Goal: Task Accomplishment & Management: Complete application form

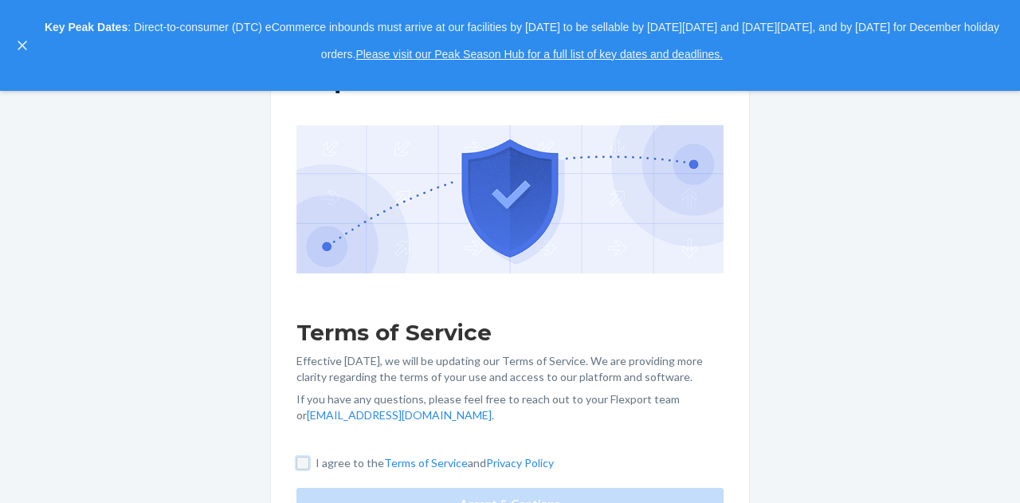
click at [304, 465] on input "I agree to the Terms of Service and Privacy Policy" at bounding box center [302, 463] width 13 height 13
checkbox input "true"
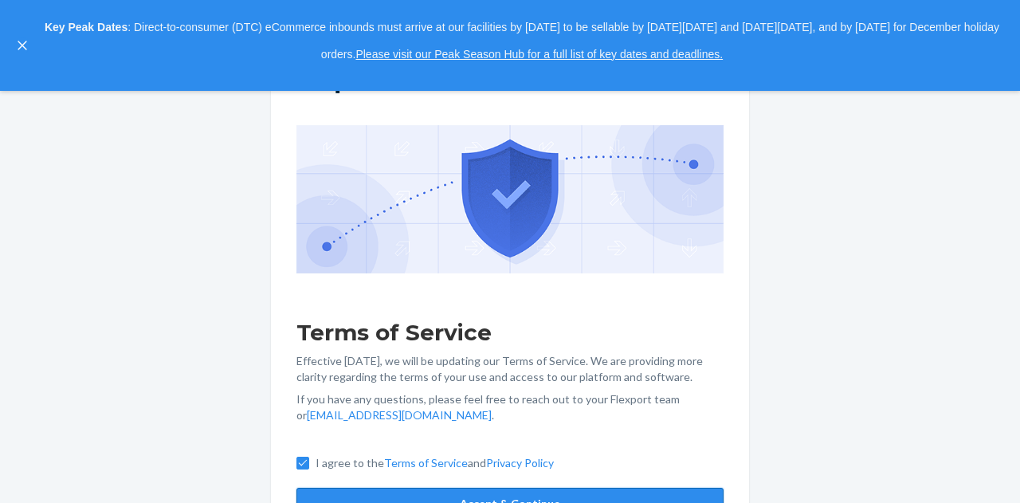
click at [341, 494] on button "Accept & Continue" at bounding box center [509, 504] width 427 height 32
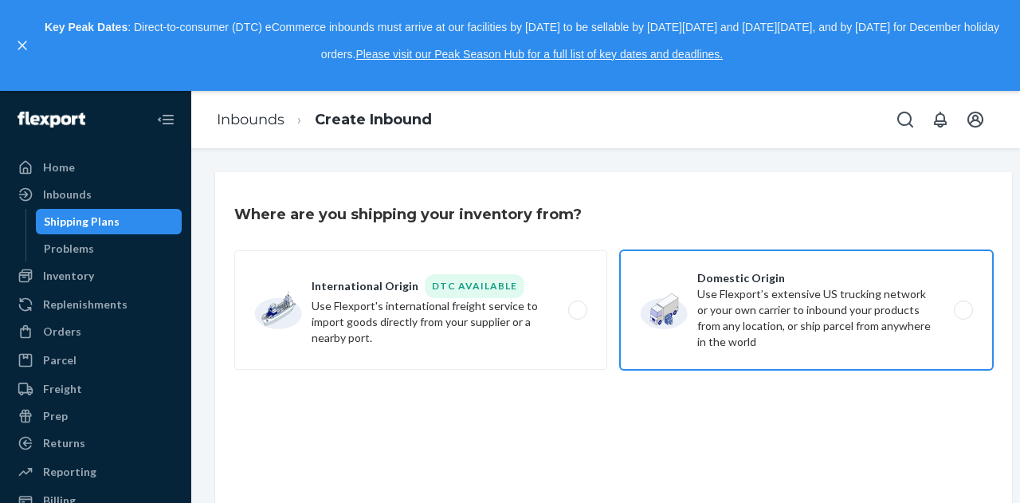
click at [970, 308] on label "Domestic Origin Use Flexport’s extensive US trucking network or your own carrie…" at bounding box center [806, 310] width 373 height 120
click at [970, 308] on input "Domestic Origin Use Flexport’s extensive US trucking network or your own carrie…" at bounding box center [968, 310] width 10 height 10
radio input "true"
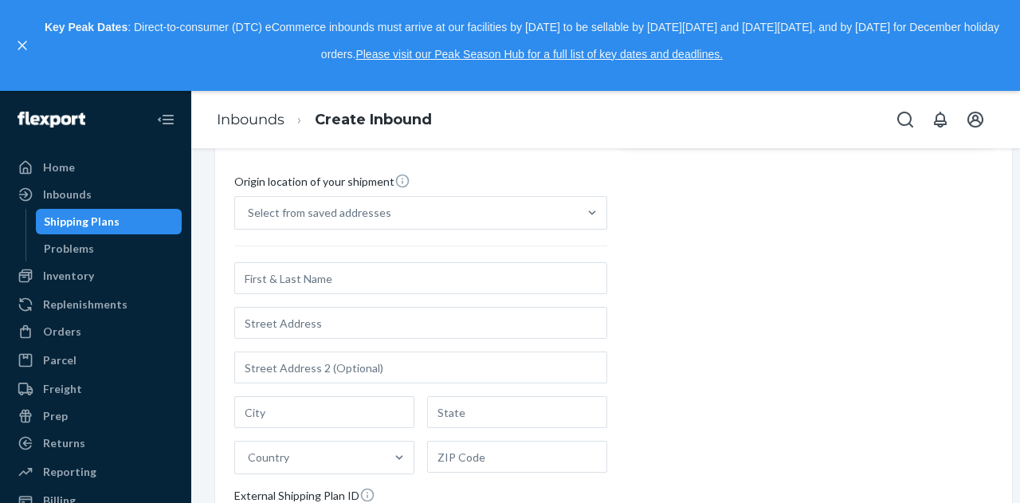
scroll to position [227, 0]
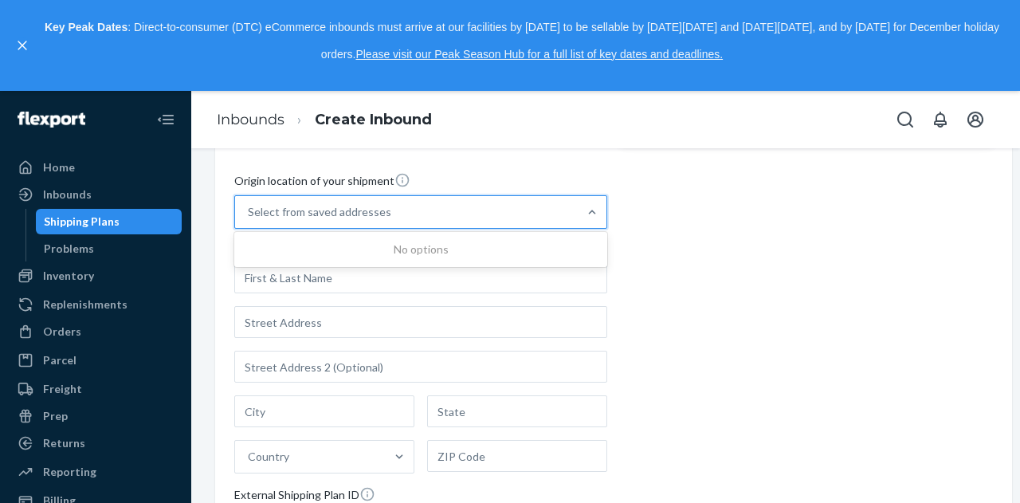
click at [577, 216] on div "Select from saved addresses" at bounding box center [406, 212] width 343 height 32
click at [249, 216] on input "0 results available. Use Up and Down to choose options, press Enter to select t…" at bounding box center [249, 212] width 2 height 16
click at [577, 216] on div "Select from saved addresses" at bounding box center [406, 212] width 343 height 32
click at [249, 216] on input "0 results available. Use Up and Down to choose options, press Enter to select t…" at bounding box center [249, 212] width 2 height 16
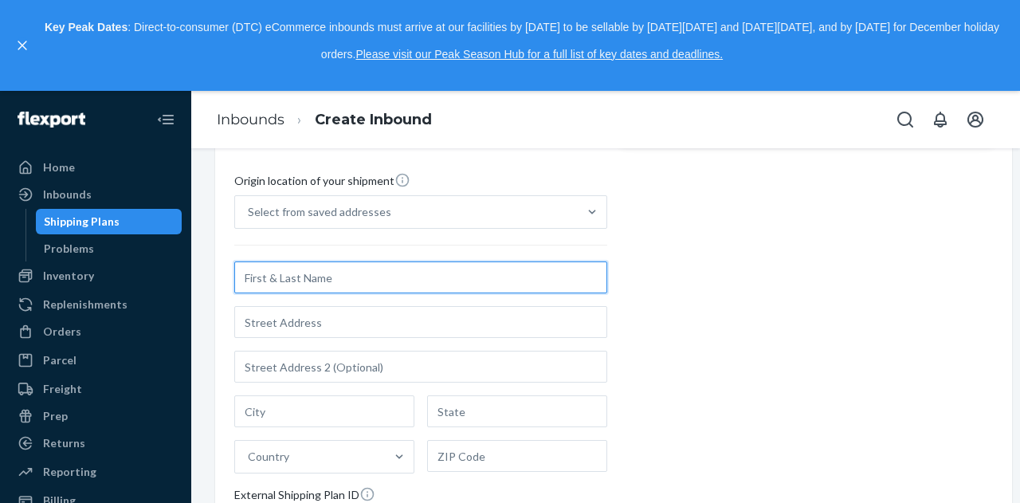
click at [528, 272] on input "text" at bounding box center [420, 277] width 373 height 32
type input "M"
type input "[PERSON_NAME]"
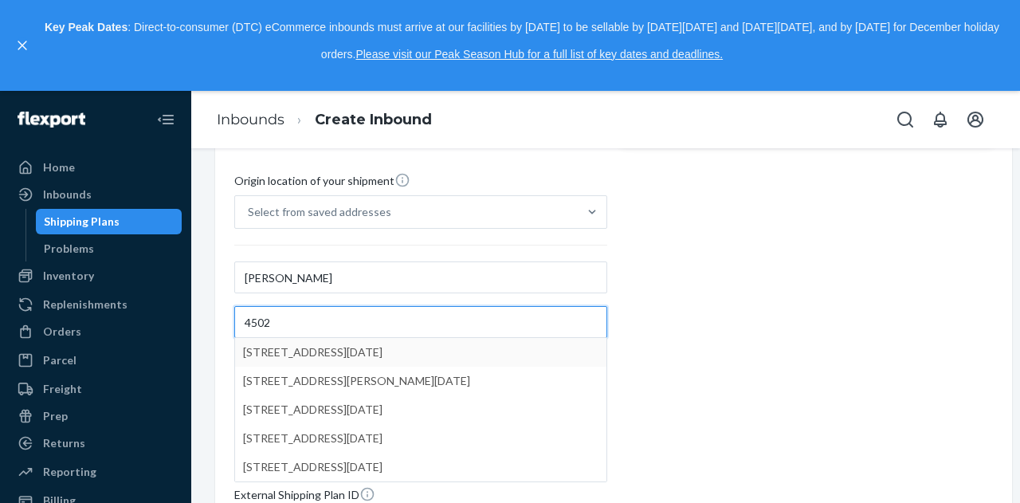
type input "4502"
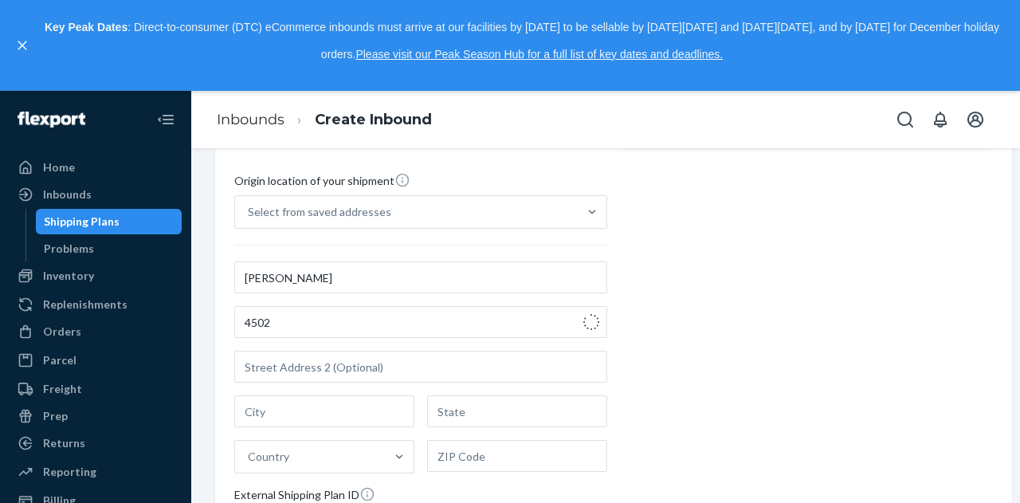
type input "[DATE]"
type input "[GEOGRAPHIC_DATA]"
type input "78411"
type input "4502 Corona Dr"
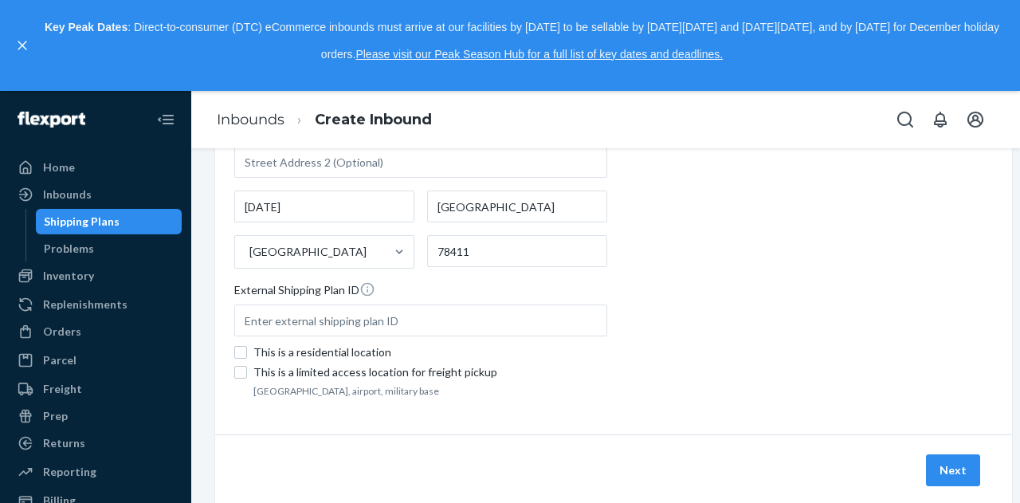
scroll to position [433, 0]
click at [253, 344] on div "This is a residential location" at bounding box center [430, 352] width 354 height 16
click at [247, 345] on input "This is a residential location" at bounding box center [240, 351] width 13 height 13
checkbox input "true"
click at [945, 462] on button "Next" at bounding box center [953, 469] width 54 height 32
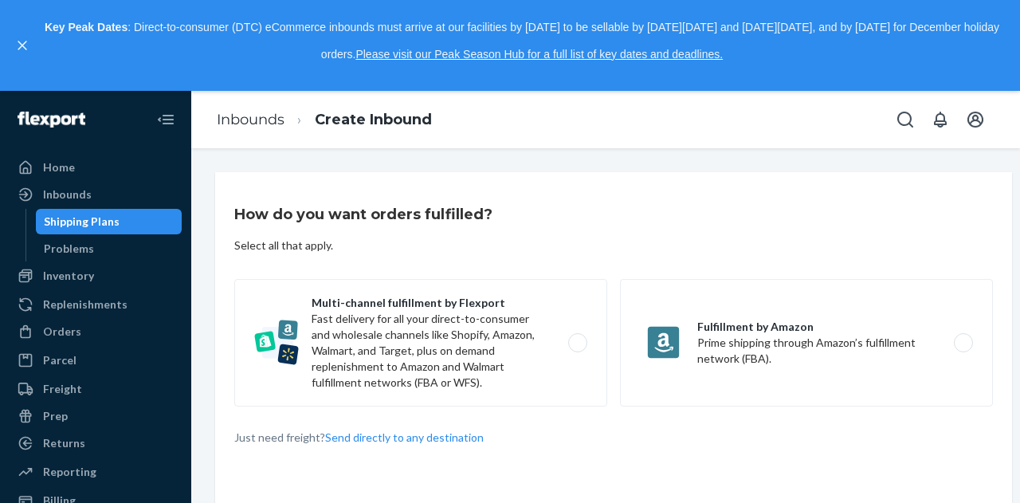
click at [945, 462] on div "How do you want orders fulfilled? Select all that apply. Multi-channel fulfillm…" at bounding box center [613, 376] width 797 height 408
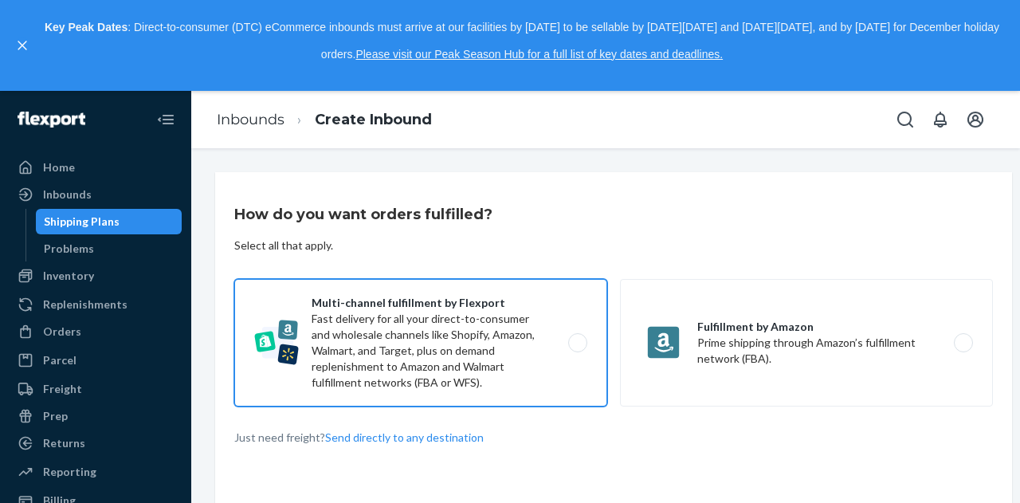
click at [585, 341] on label "Multi-channel fulfillment by Flexport Fast delivery for all your direct-to-cons…" at bounding box center [420, 343] width 373 height 128
click at [585, 341] on input "Multi-channel fulfillment by Flexport Fast delivery for all your direct-to-cons…" at bounding box center [582, 343] width 10 height 10
radio input "true"
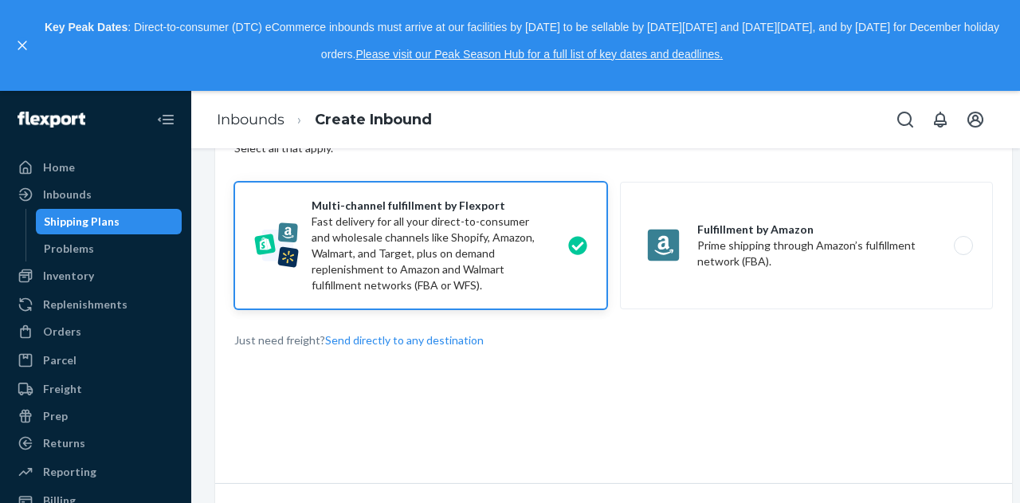
scroll to position [154, 0]
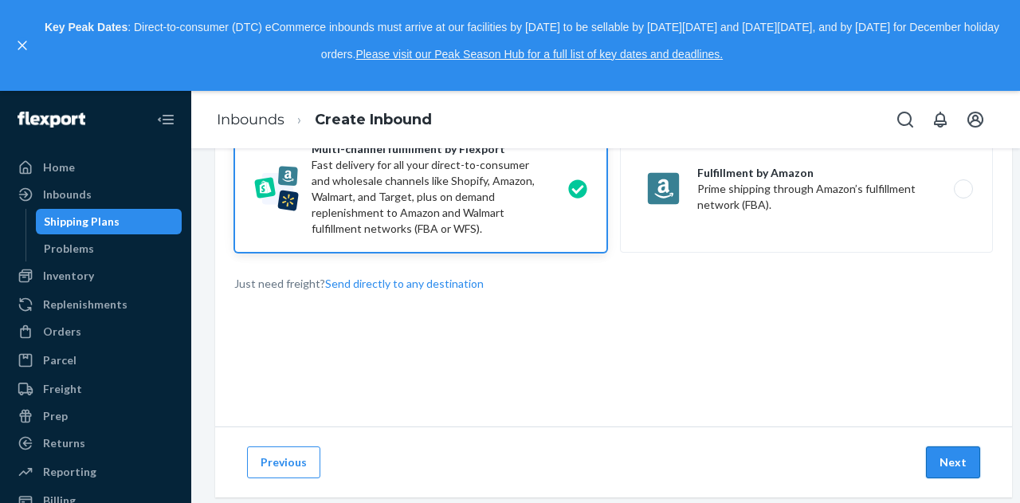
click at [957, 469] on button "Next" at bounding box center [953, 462] width 54 height 32
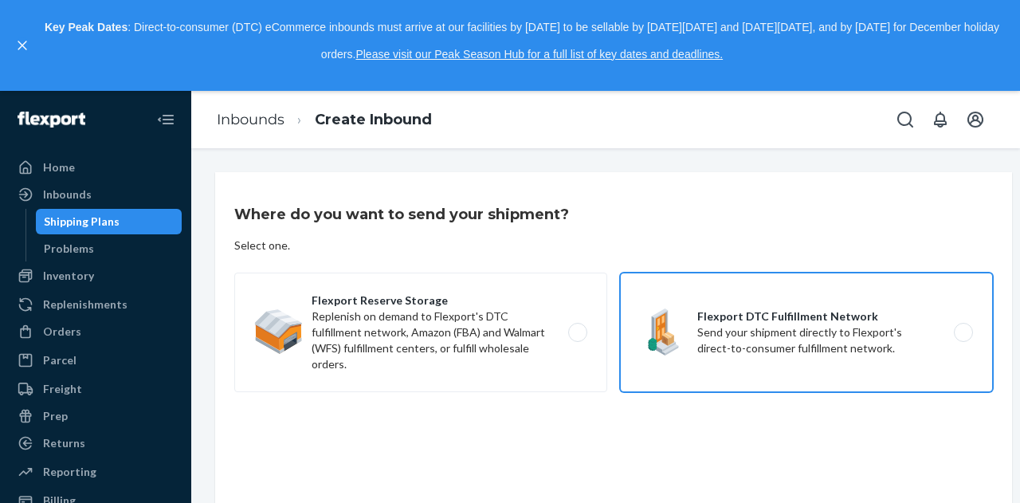
click at [966, 332] on label "Flexport DTC Fulfillment Network Send your shipment directly to Flexport's dire…" at bounding box center [806, 333] width 373 height 120
click at [966, 332] on input "Flexport DTC Fulfillment Network Send your shipment directly to Flexport's dire…" at bounding box center [968, 333] width 10 height 10
radio input "true"
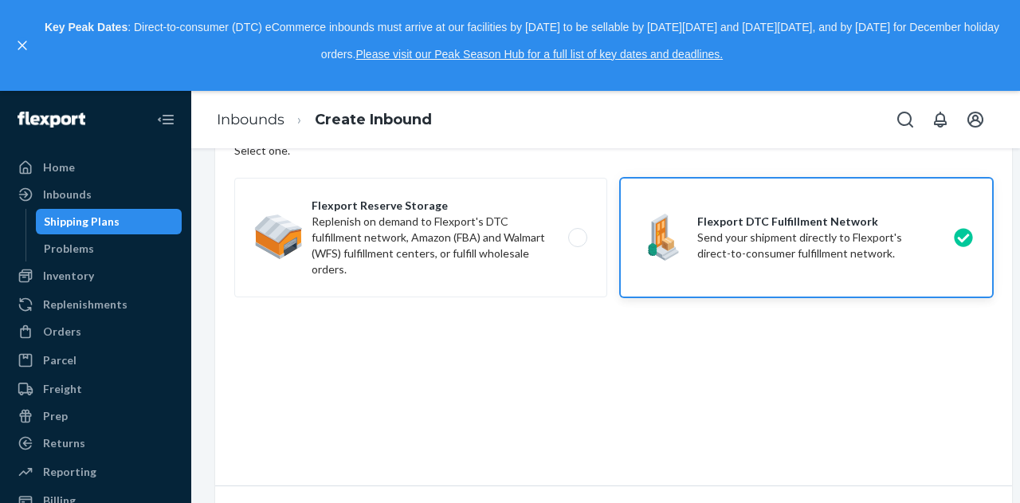
scroll to position [198, 0]
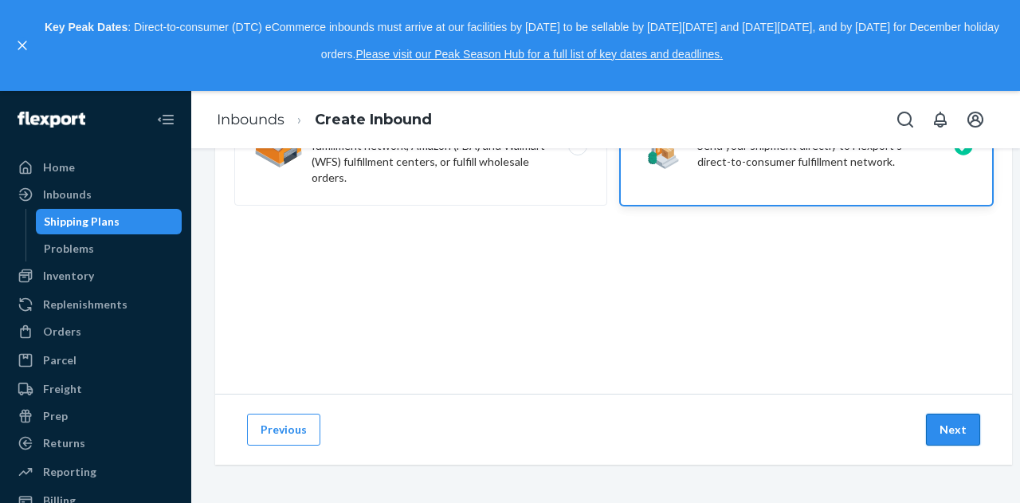
click at [945, 419] on button "Next" at bounding box center [953, 430] width 54 height 32
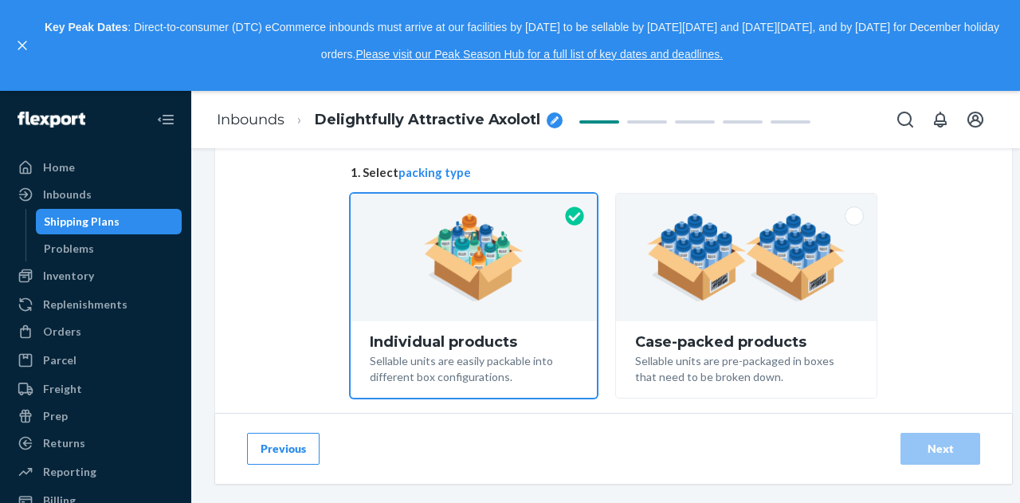
scroll to position [120, 0]
click at [548, 281] on div at bounding box center [474, 257] width 246 height 128
click at [479, 203] on input "Individual products Sellable units are easily packable into different box confi…" at bounding box center [474, 198] width 10 height 10
click at [548, 281] on div at bounding box center [474, 257] width 246 height 128
click at [479, 203] on input "Individual products Sellable units are easily packable into different box confi…" at bounding box center [474, 198] width 10 height 10
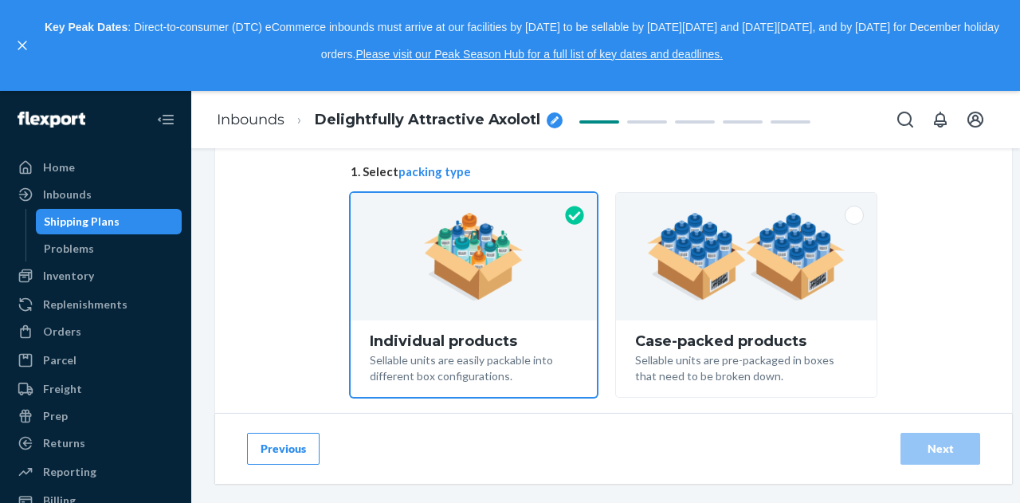
scroll to position [244, 0]
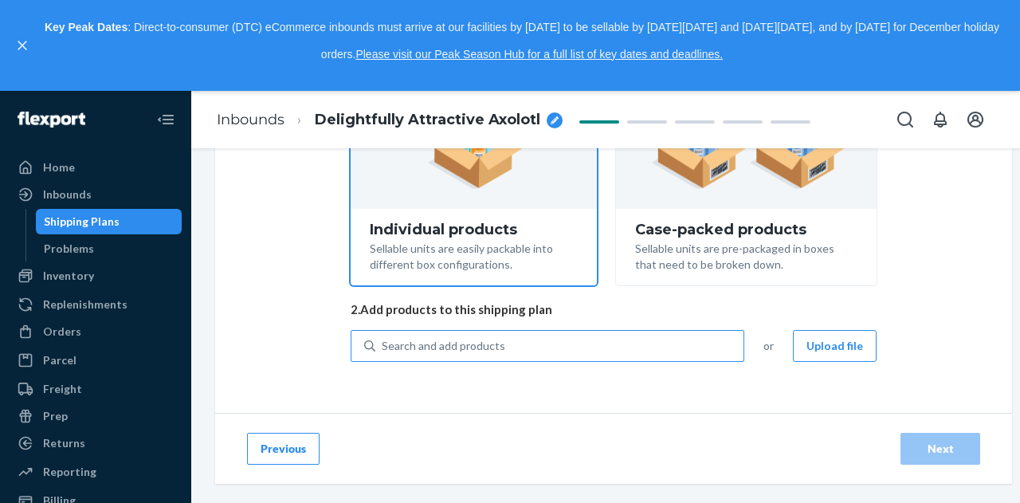
click at [564, 333] on div "Search and add products" at bounding box center [559, 346] width 368 height 29
click at [383, 338] on input "Search and add products" at bounding box center [383, 346] width 2 height 16
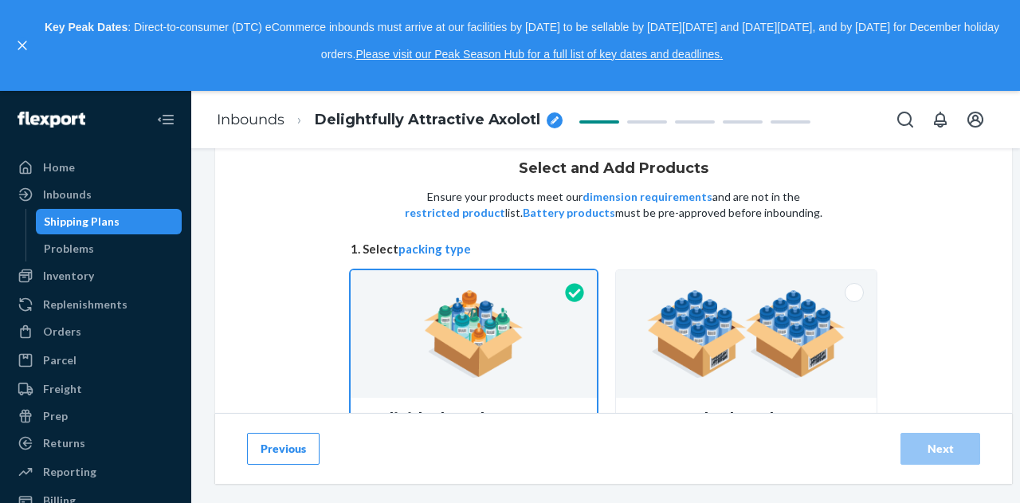
scroll to position [0, 0]
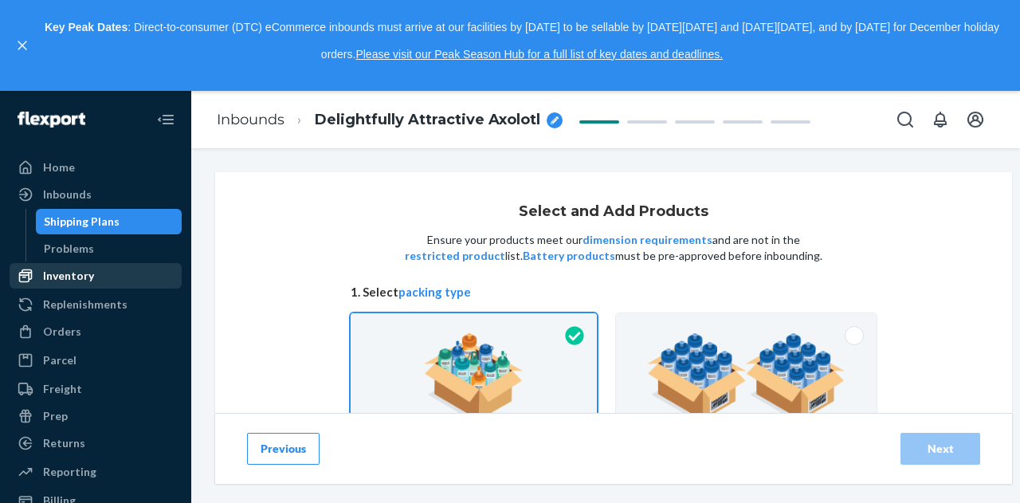
click at [94, 289] on link "Inventory" at bounding box center [96, 276] width 172 height 26
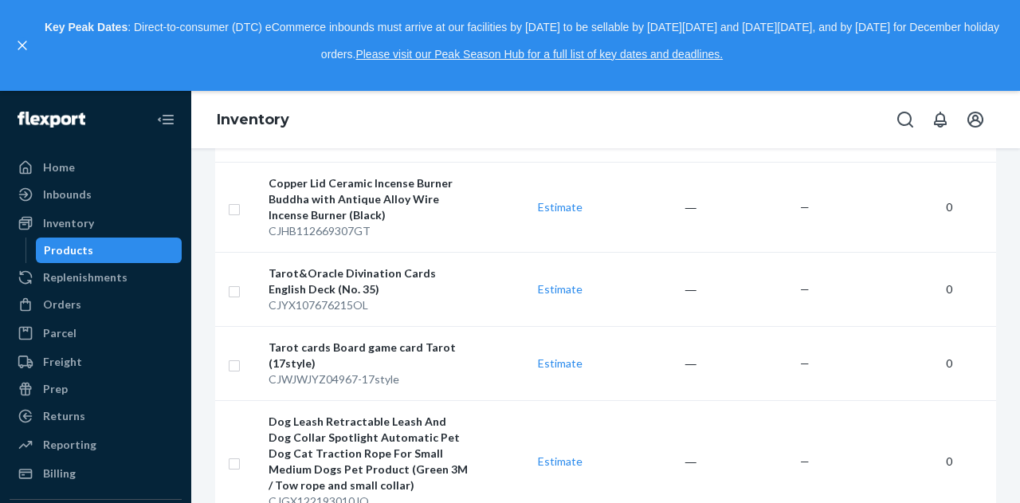
scroll to position [1215, 0]
click at [103, 308] on div "Orders" at bounding box center [95, 304] width 169 height 22
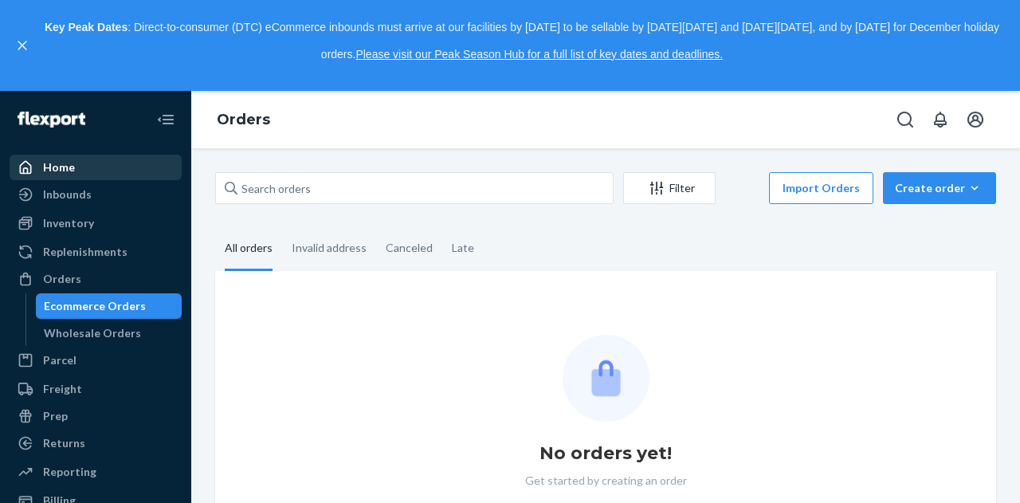
click at [77, 176] on div "Home" at bounding box center [95, 167] width 169 height 22
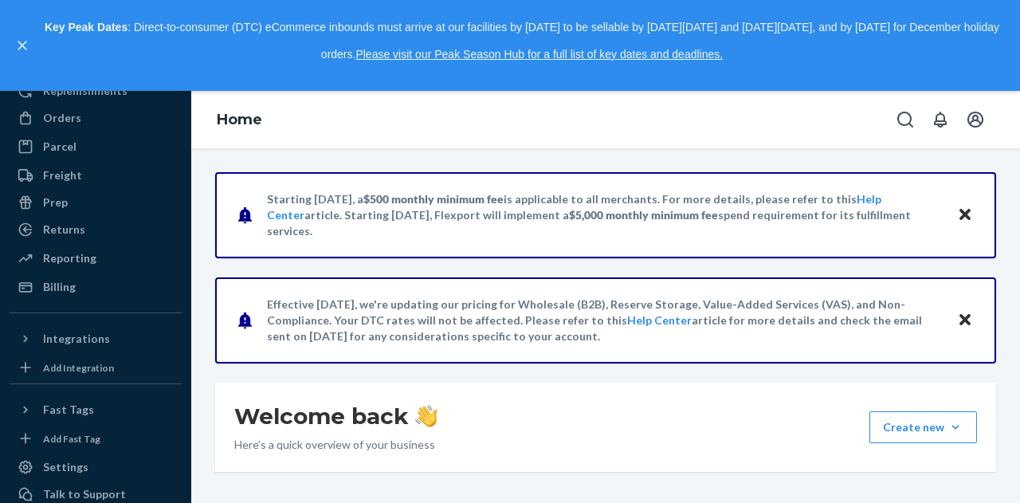
scroll to position [238, 0]
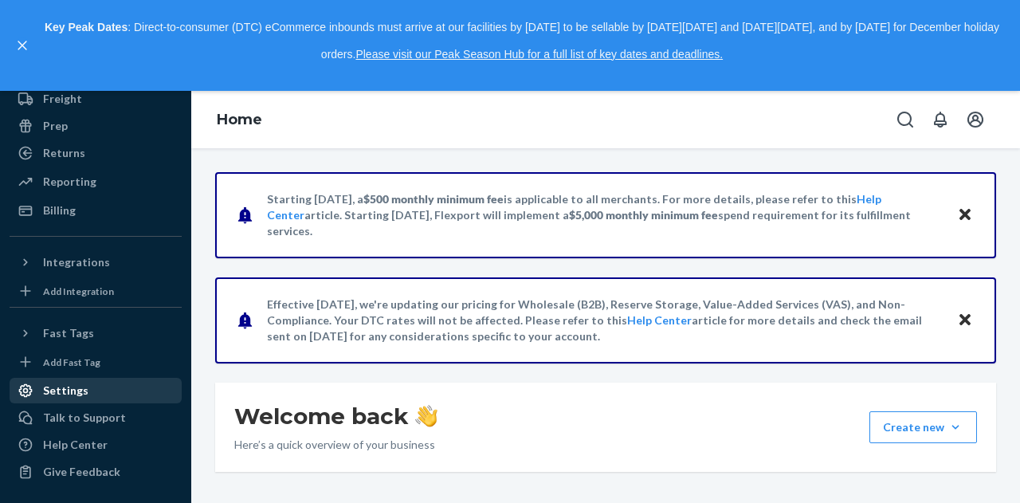
click at [80, 392] on div "Settings" at bounding box center [65, 391] width 45 height 16
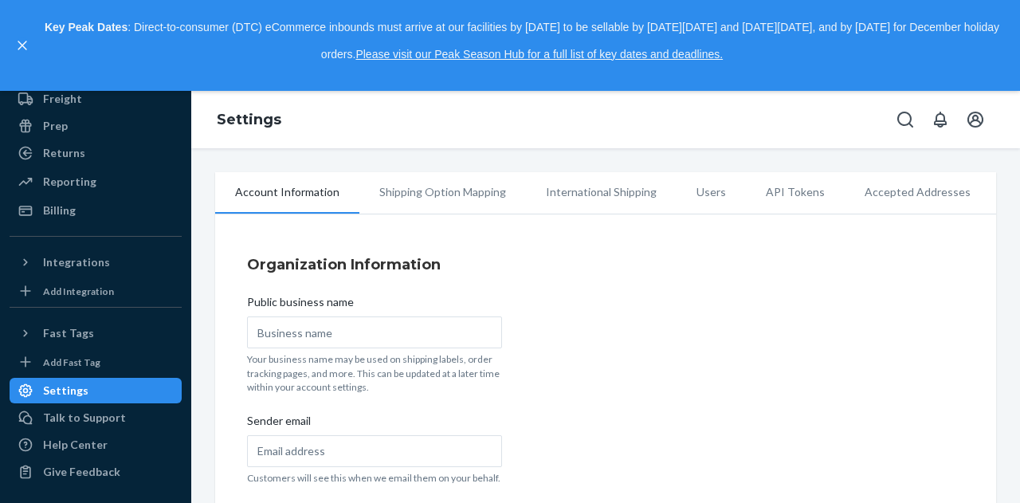
click at [915, 188] on li "Accepted Addresses" at bounding box center [918, 192] width 146 height 40
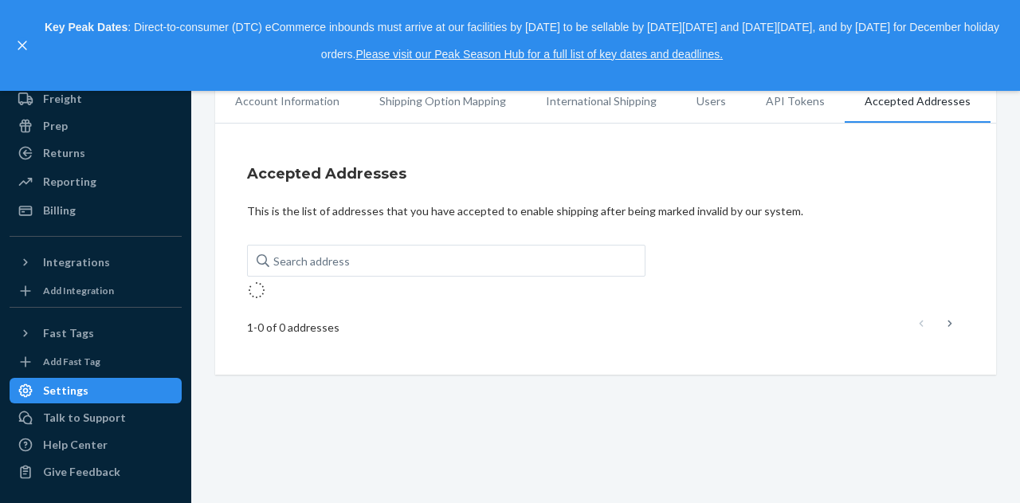
scroll to position [238, 0]
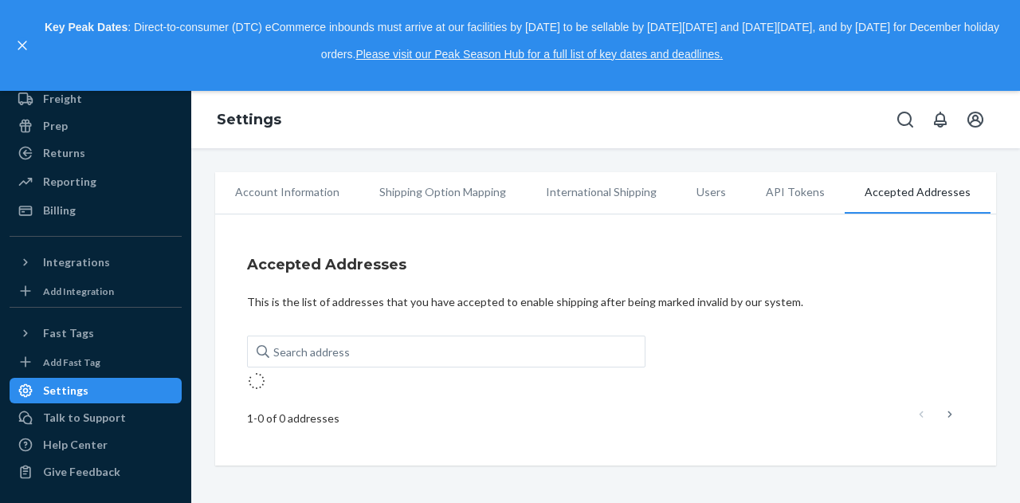
click at [768, 181] on li "API Tokens" at bounding box center [795, 192] width 99 height 40
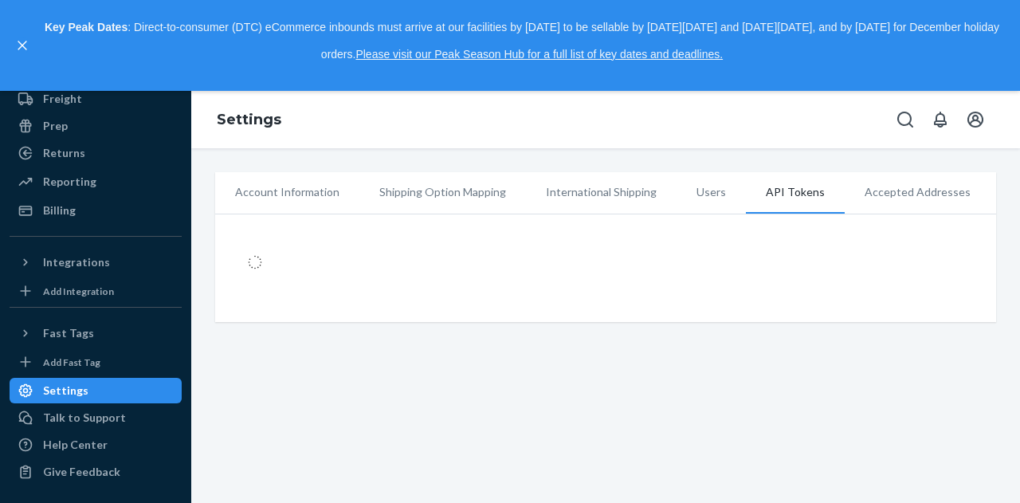
scroll to position [238, 0]
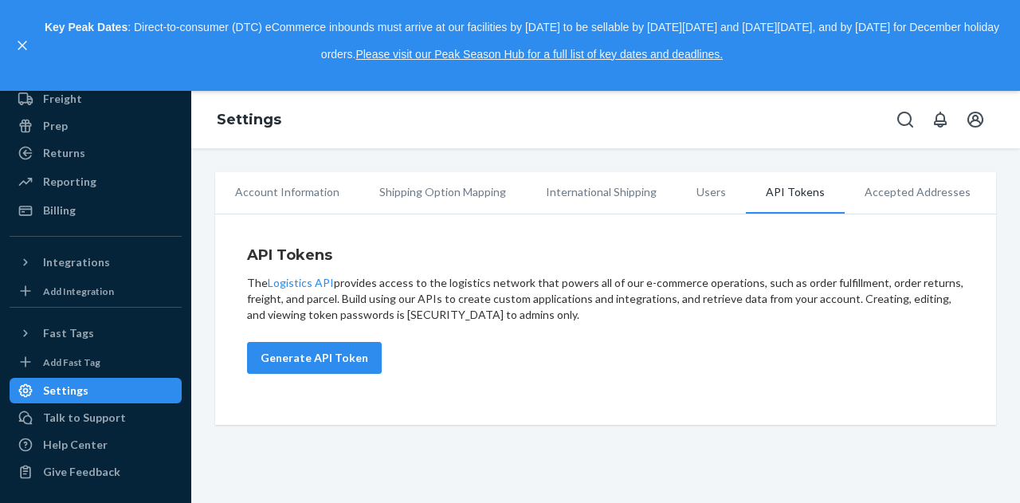
click at [717, 194] on li "Users" at bounding box center [711, 192] width 69 height 40
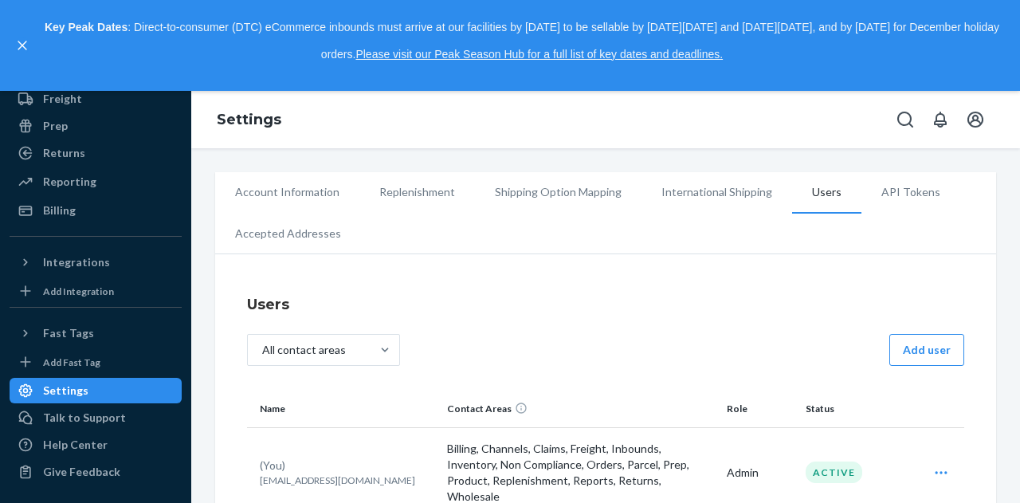
scroll to position [45, 0]
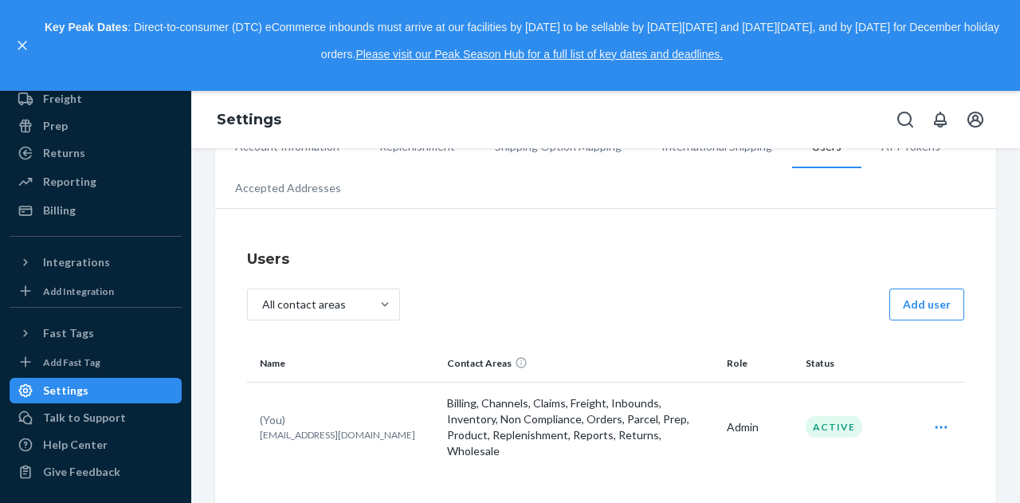
click at [933, 425] on icon "Open user actions" at bounding box center [941, 427] width 16 height 16
click at [891, 461] on span "Edit" at bounding box center [868, 466] width 99 height 11
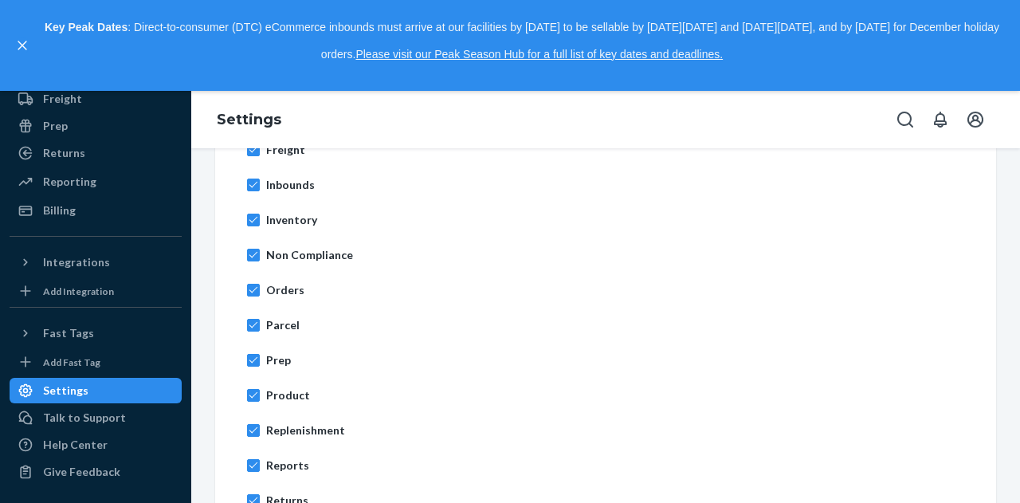
scroll to position [886, 0]
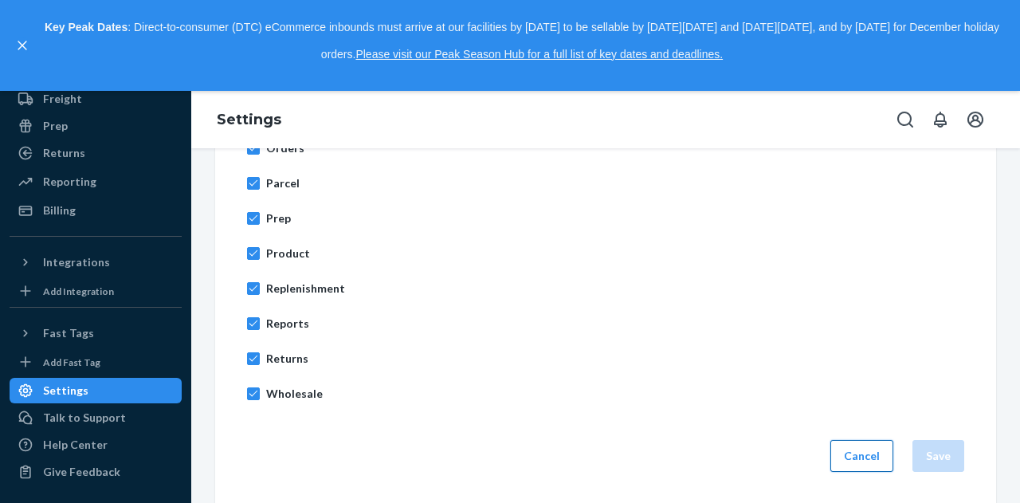
drag, startPoint x: 863, startPoint y: 397, endPoint x: 867, endPoint y: 455, distance: 58.3
click at [867, 455] on button "Cancel" at bounding box center [861, 456] width 63 height 32
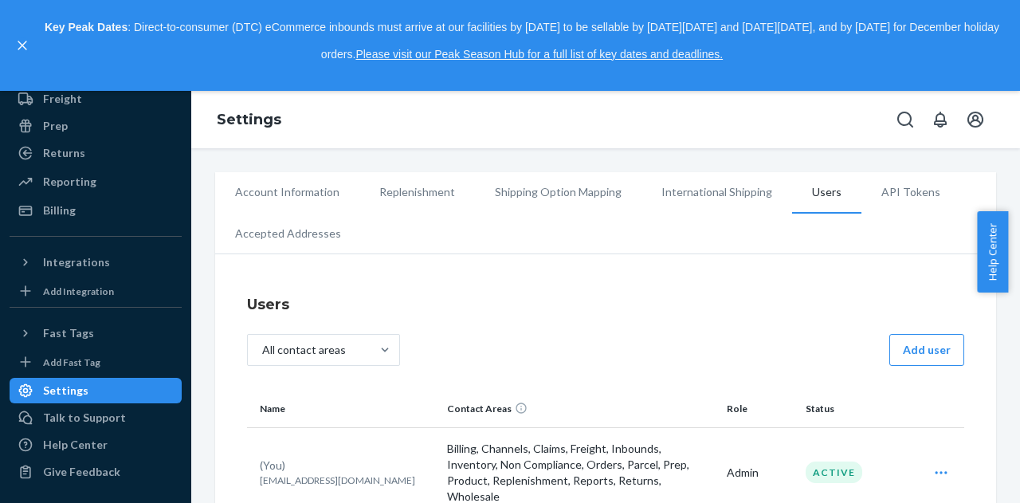
scroll to position [238, 0]
click at [977, 126] on icon "Open account menu" at bounding box center [976, 120] width 16 height 16
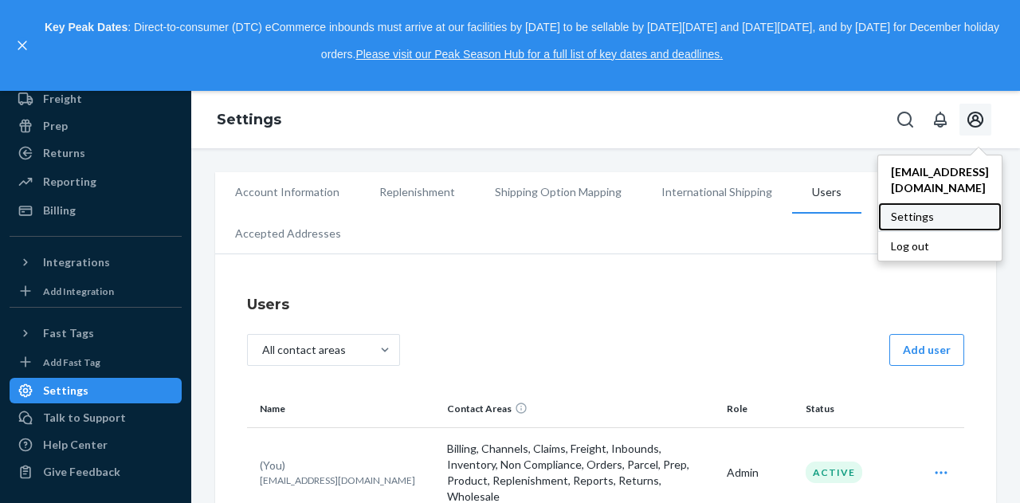
click at [932, 202] on div "Settings" at bounding box center [940, 216] width 124 height 29
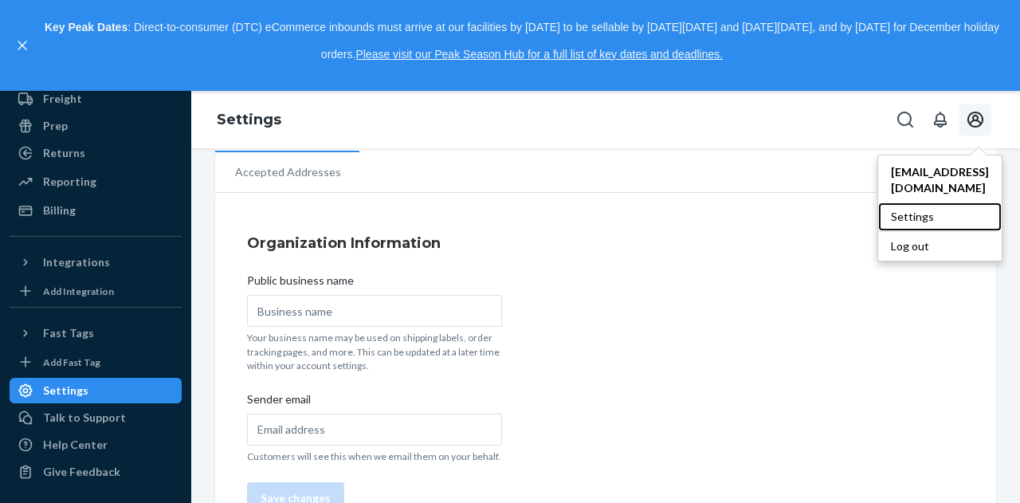
scroll to position [104, 0]
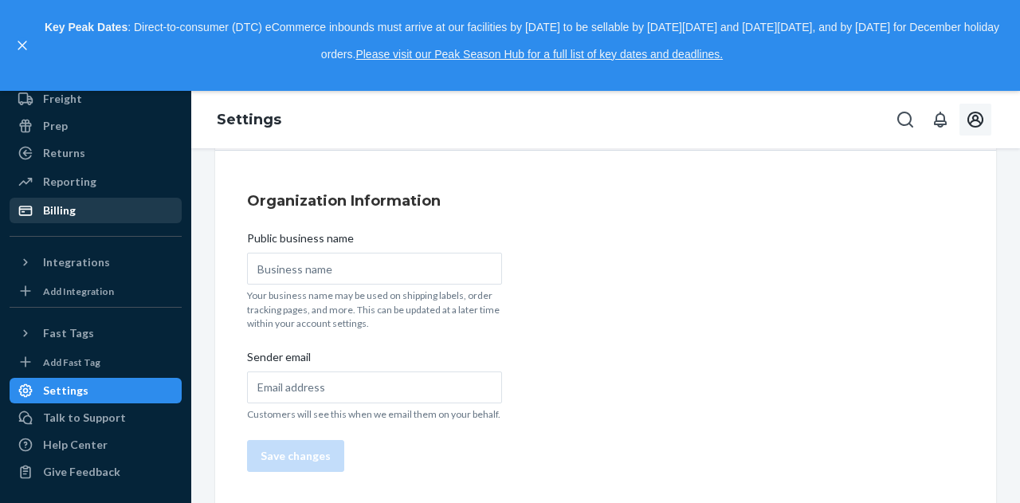
click at [117, 199] on div "Billing" at bounding box center [95, 210] width 169 height 22
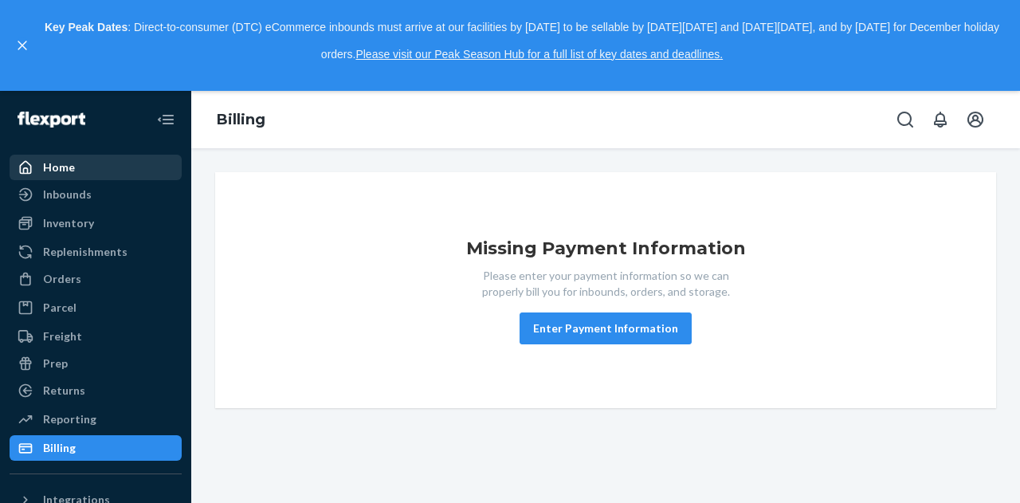
click at [107, 165] on div "Home" at bounding box center [95, 167] width 169 height 22
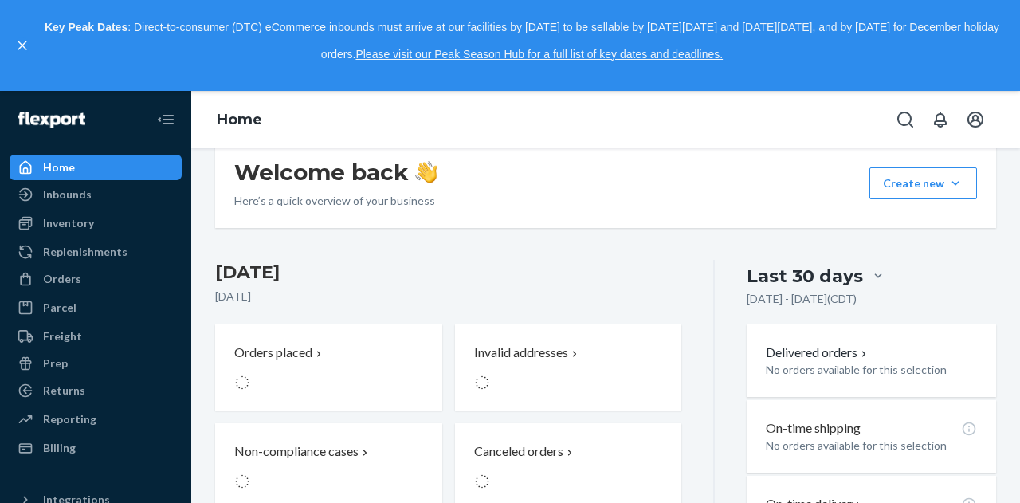
scroll to position [245, 0]
